Goal: Information Seeking & Learning: Learn about a topic

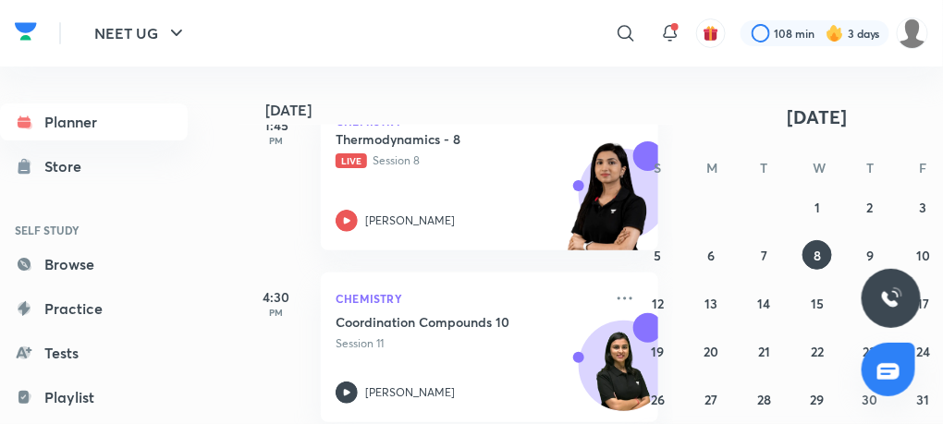
scroll to position [830, 0]
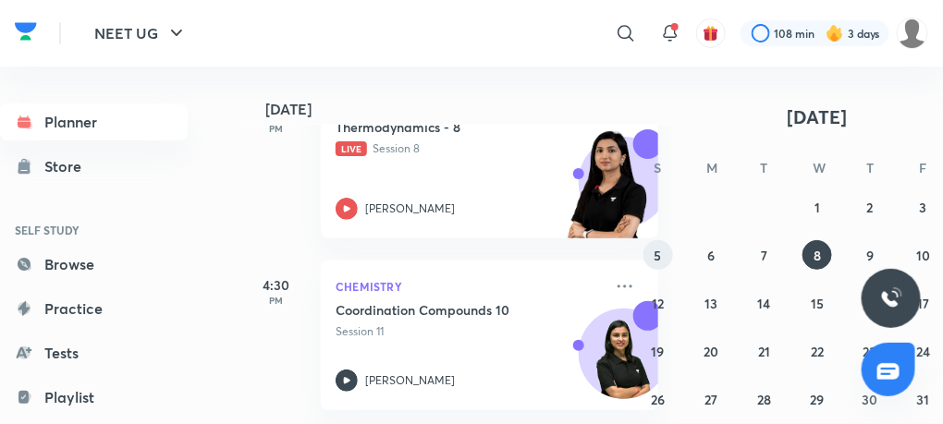
click at [652, 252] on button "5" at bounding box center [658, 255] width 30 height 30
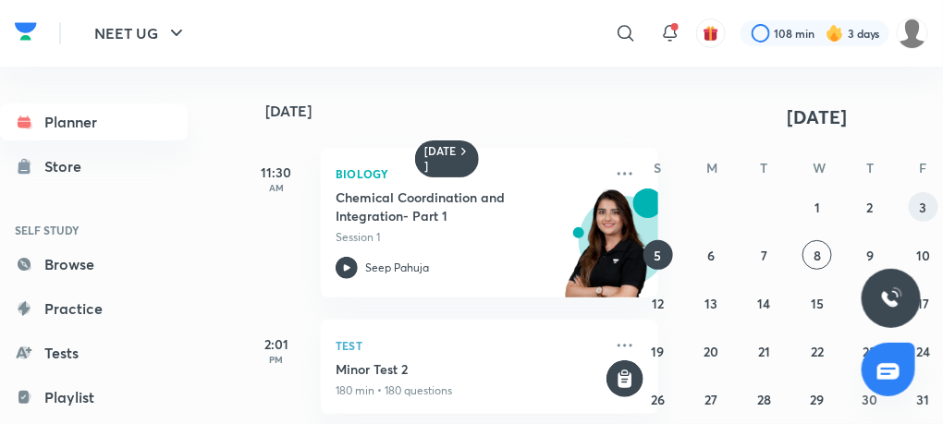
click at [929, 207] on button "3" at bounding box center [923, 207] width 30 height 30
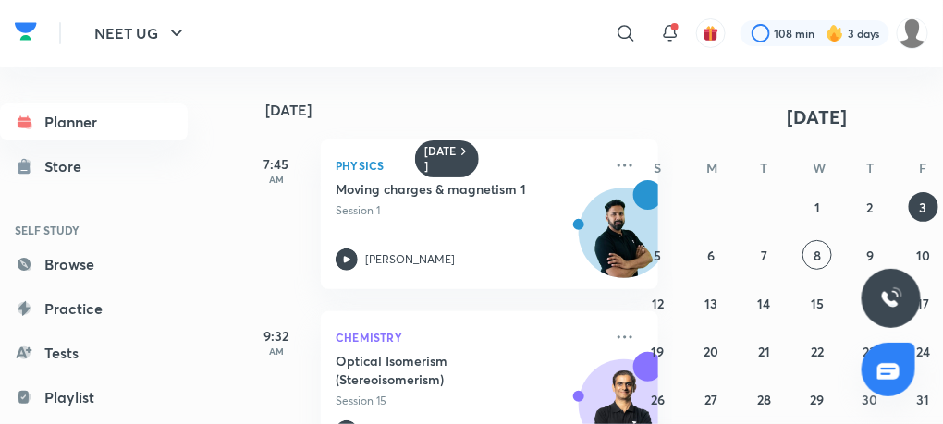
scroll to position [0, 0]
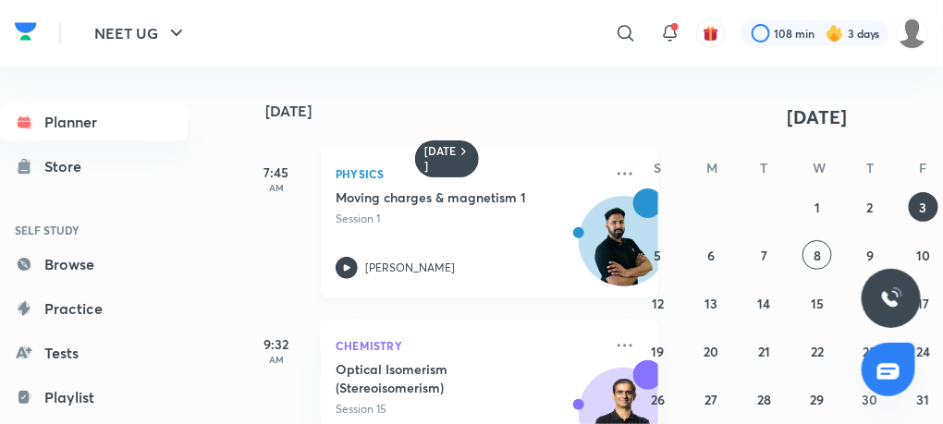
click at [343, 266] on icon at bounding box center [346, 268] width 22 height 22
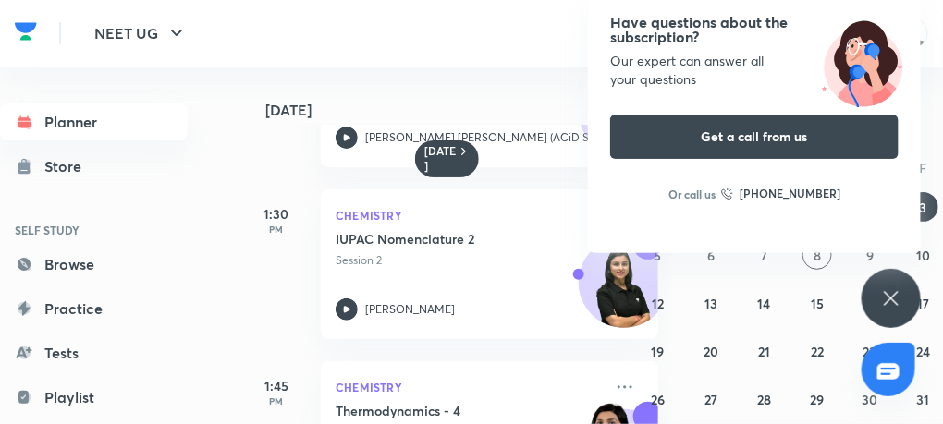
scroll to position [322, 0]
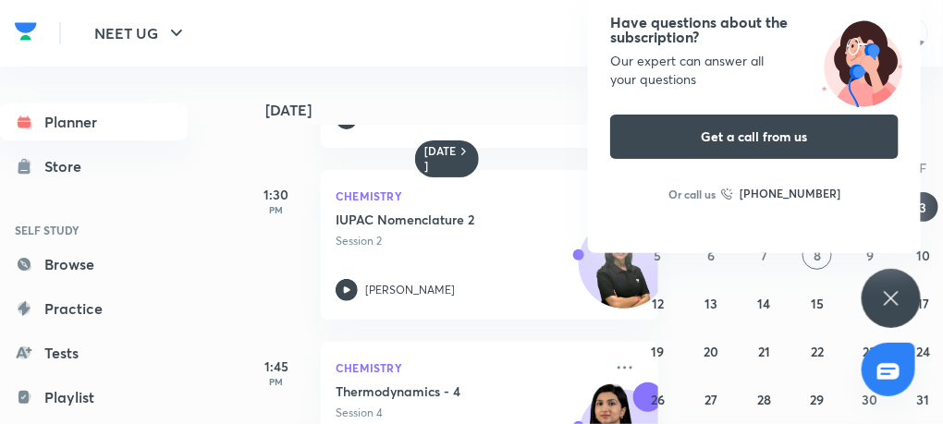
click at [884, 297] on icon at bounding box center [891, 298] width 22 height 22
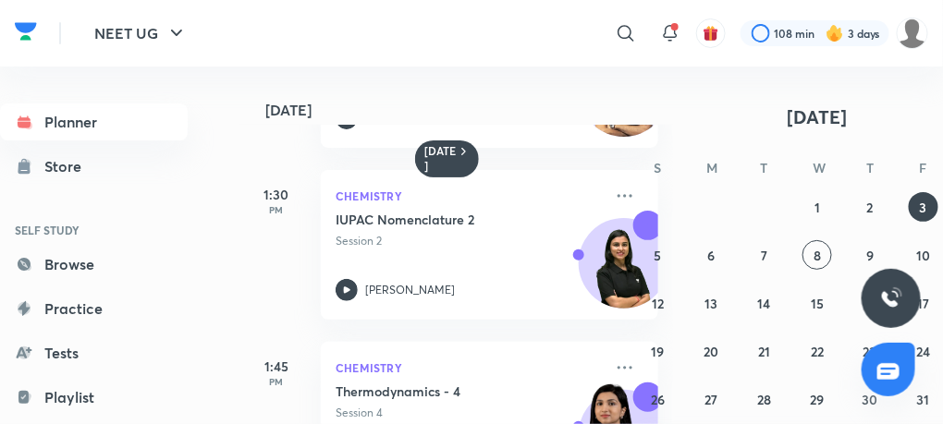
scroll to position [0, 52]
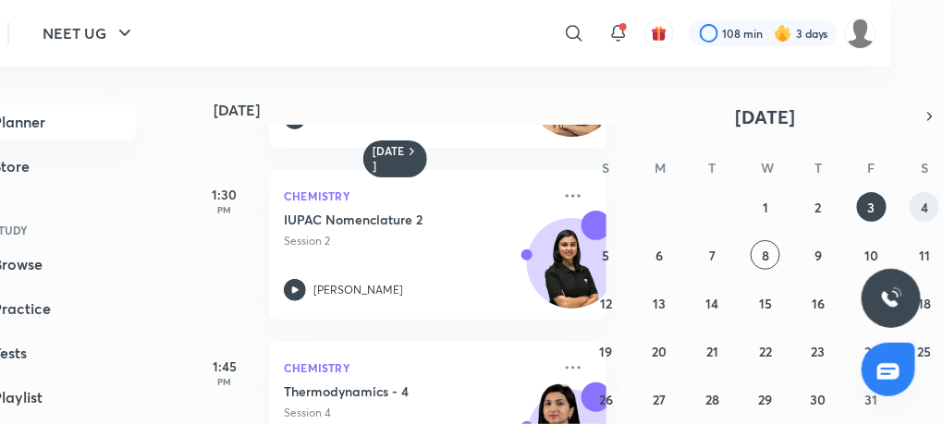
click at [930, 206] on button "4" at bounding box center [924, 207] width 30 height 30
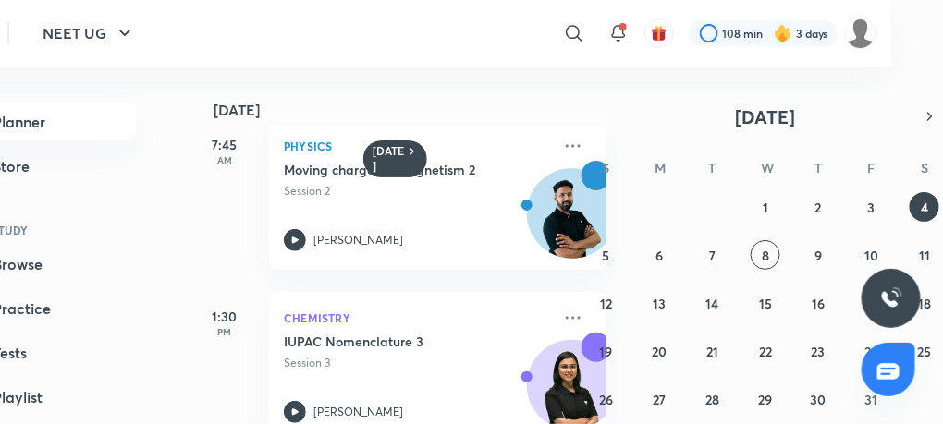
scroll to position [0, 0]
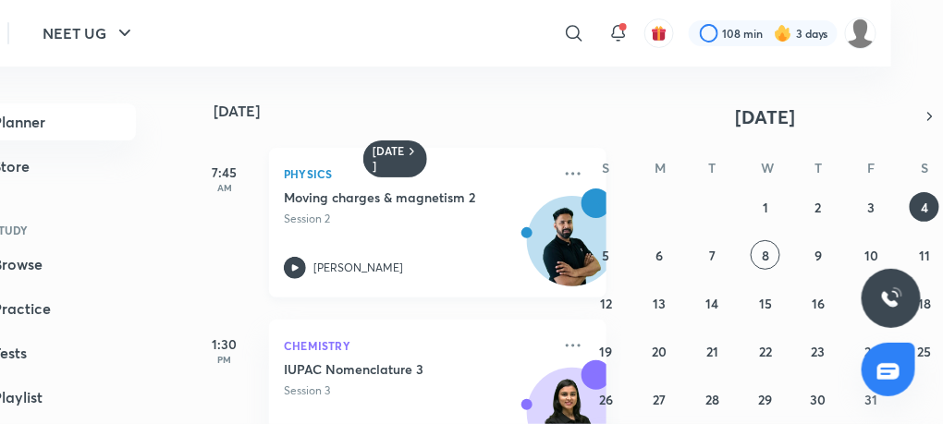
click at [298, 255] on div "Moving charges & magnetism 2 Session 2 [PERSON_NAME]" at bounding box center [417, 234] width 267 height 91
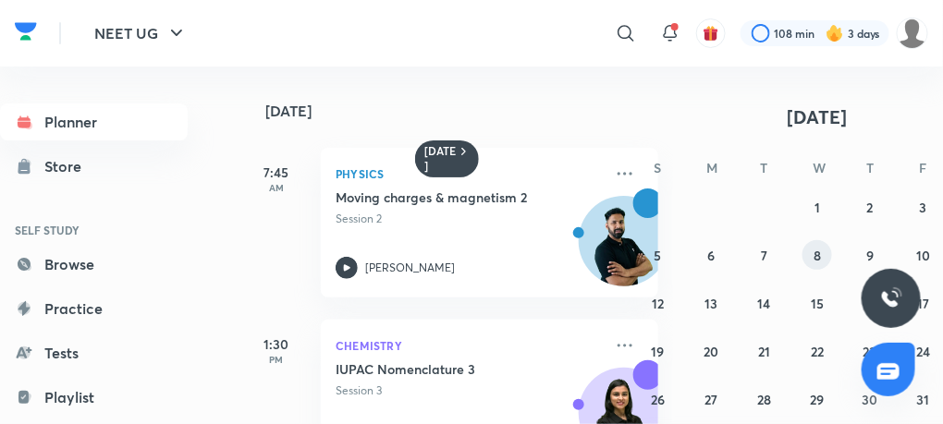
click at [811, 261] on button "8" at bounding box center [817, 255] width 30 height 30
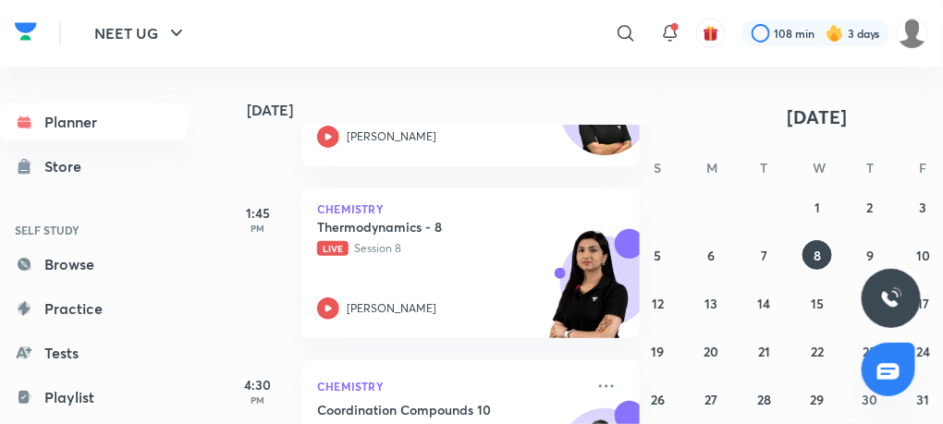
scroll to position [830, 0]
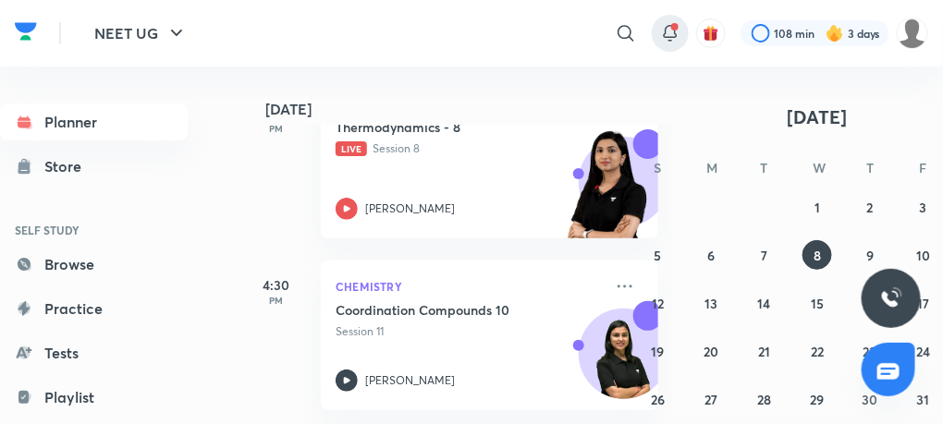
click at [675, 32] on icon at bounding box center [670, 33] width 22 height 22
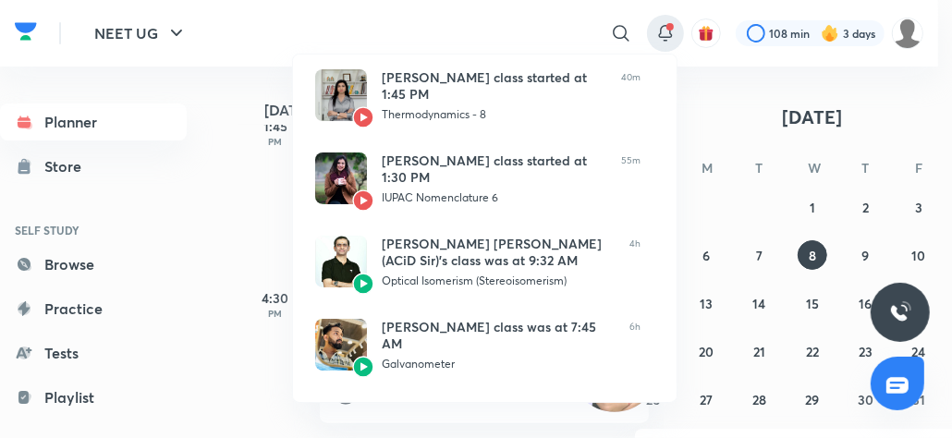
click at [242, 39] on div at bounding box center [476, 219] width 952 height 438
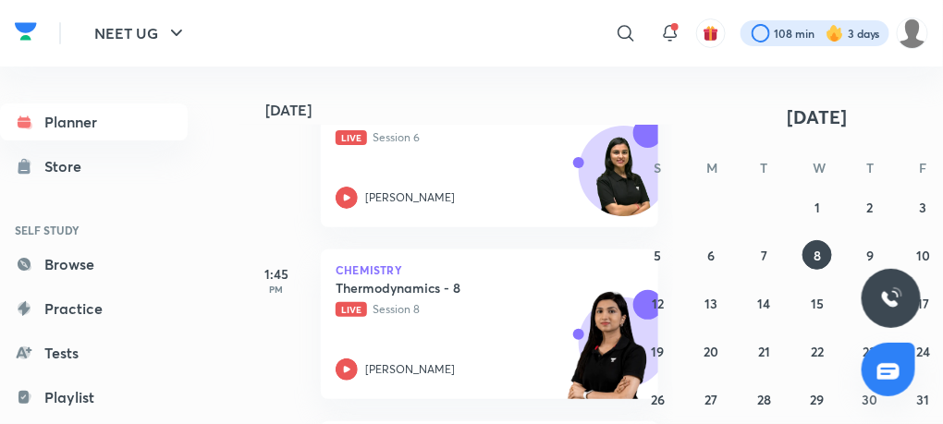
scroll to position [656, 0]
